Goal: Task Accomplishment & Management: Manage account settings

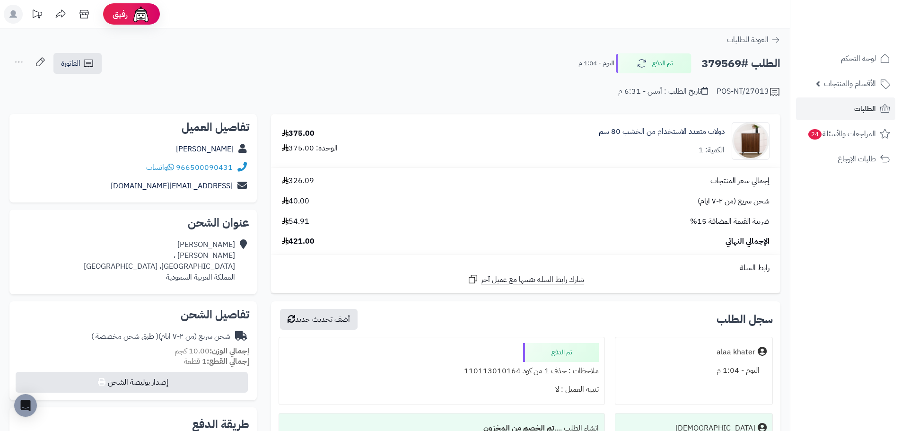
click at [729, 63] on h2 "الطلب #379569" at bounding box center [740, 63] width 79 height 19
copy h2 "379569"
